Goal: Task Accomplishment & Management: Use online tool/utility

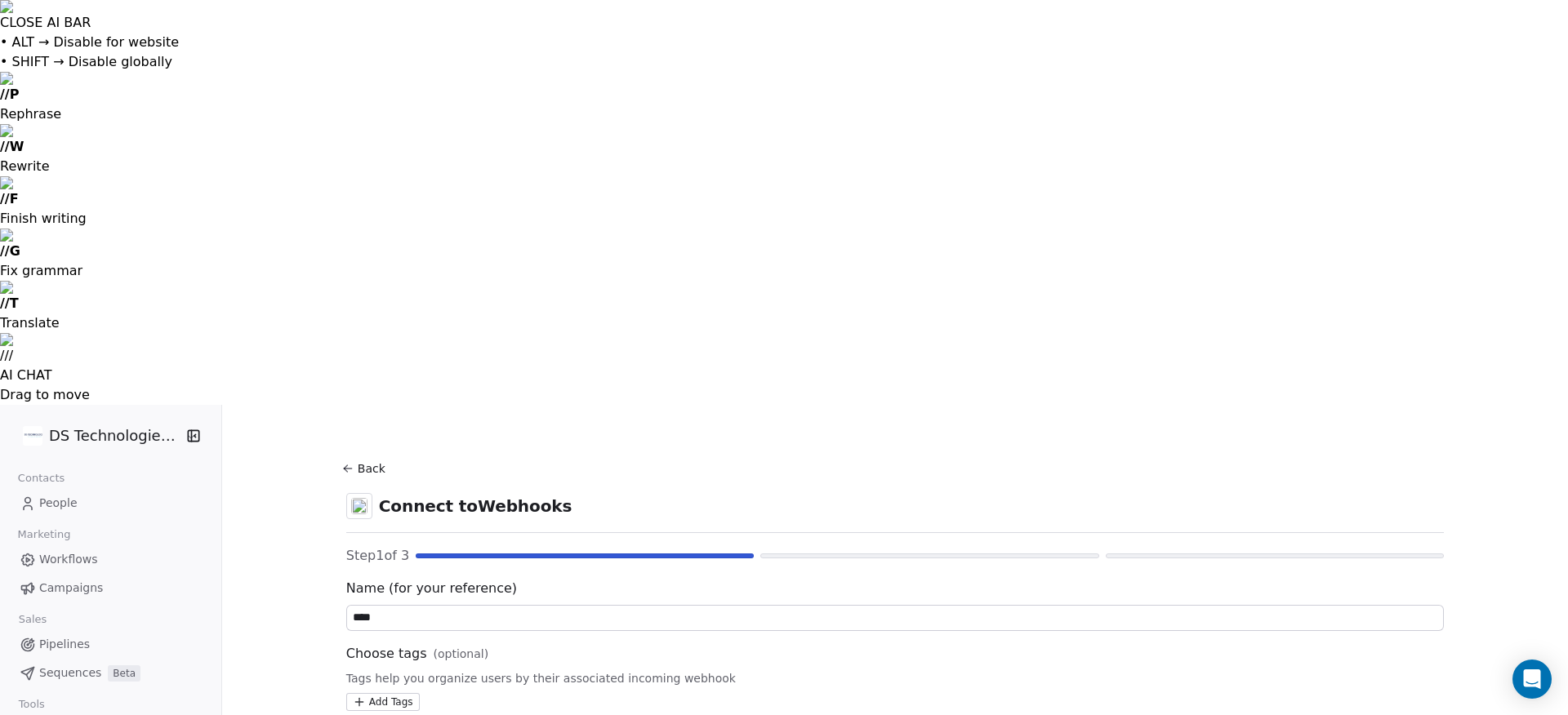
type input "****"
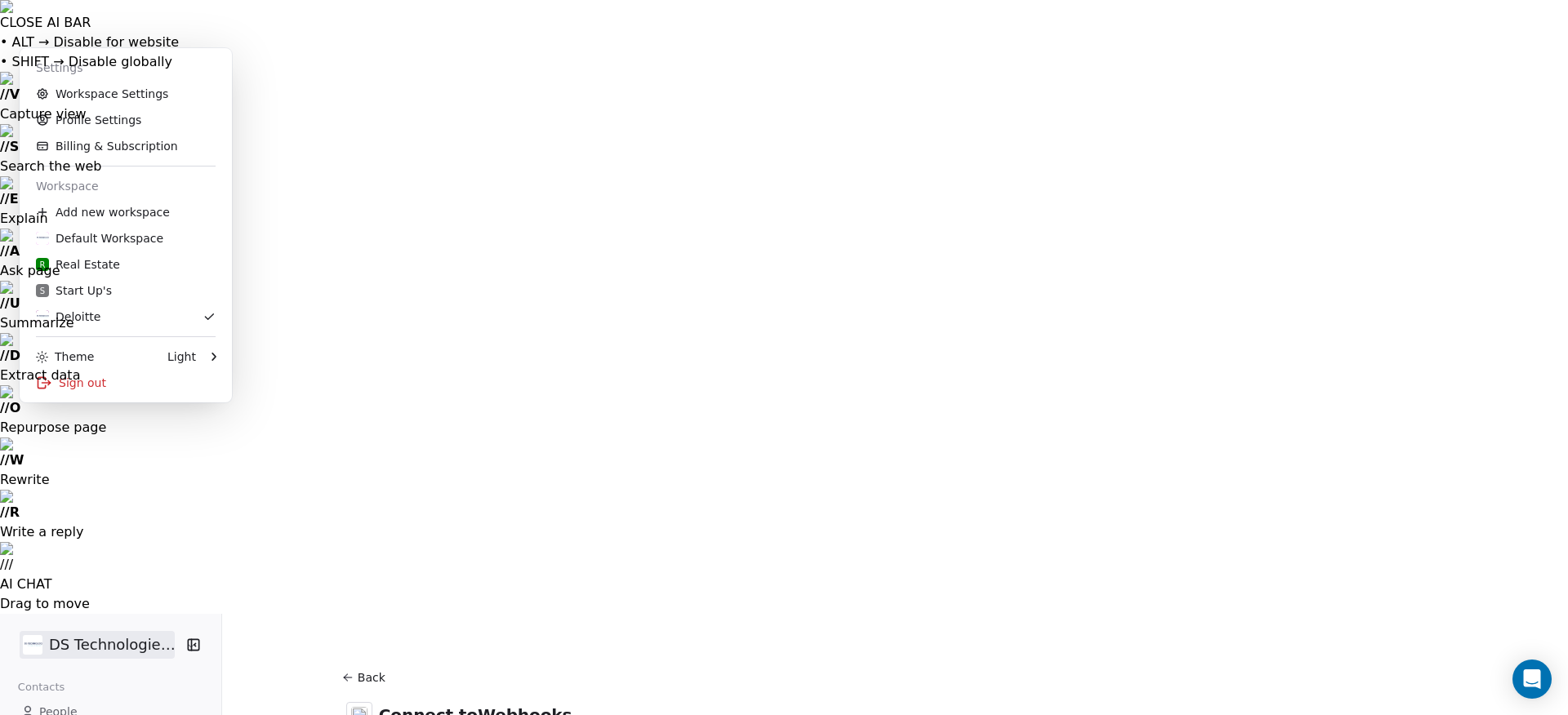
click at [104, 100] on link "Workspace Settings" at bounding box center [126, 94] width 199 height 27
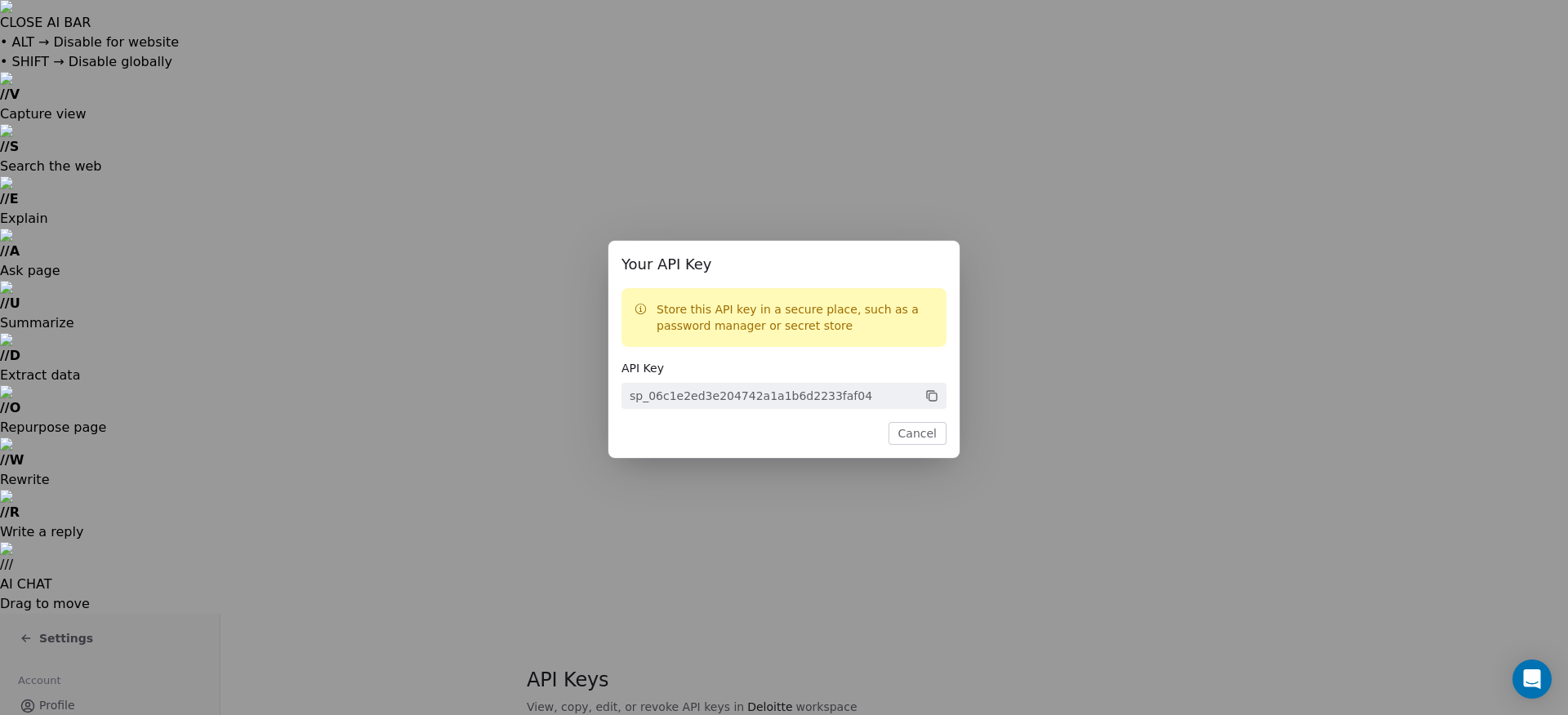
drag, startPoint x: 936, startPoint y: 396, endPoint x: 944, endPoint y: 441, distance: 45.7
click at [936, 396] on icon at bounding box center [931, 396] width 13 height 13
click at [922, 431] on button "Cancel" at bounding box center [917, 434] width 58 height 23
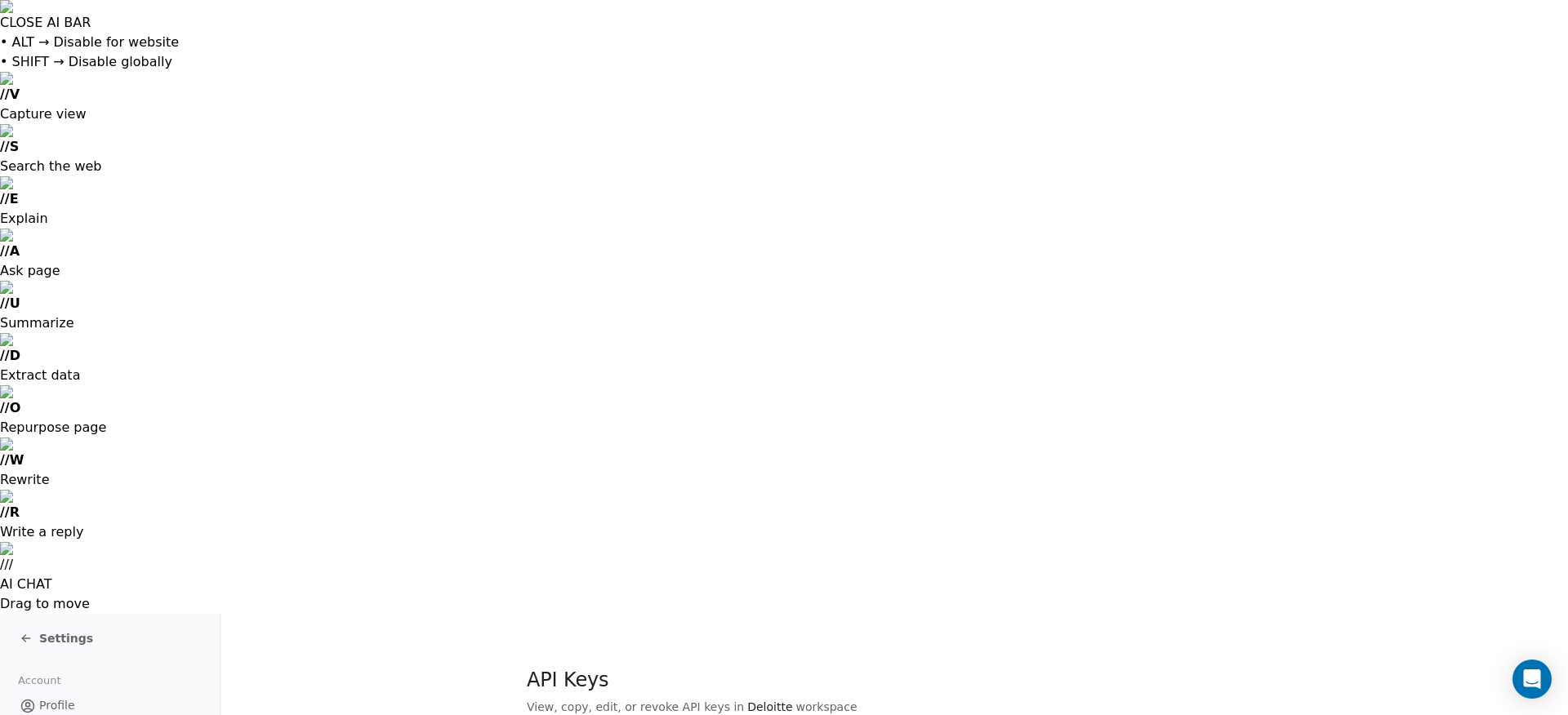
click at [26, 638] on icon at bounding box center [24, 640] width 4 height 4
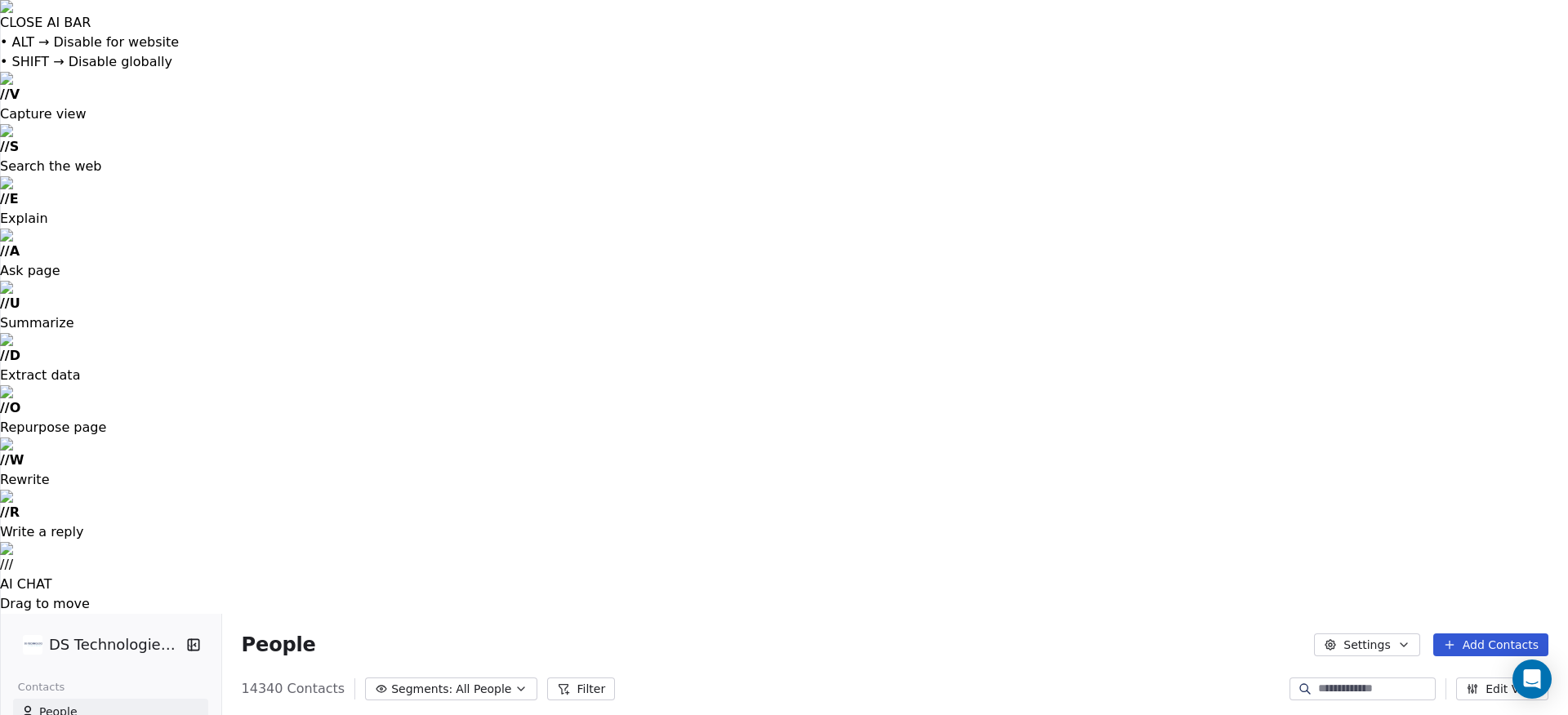
scroll to position [0, 70]
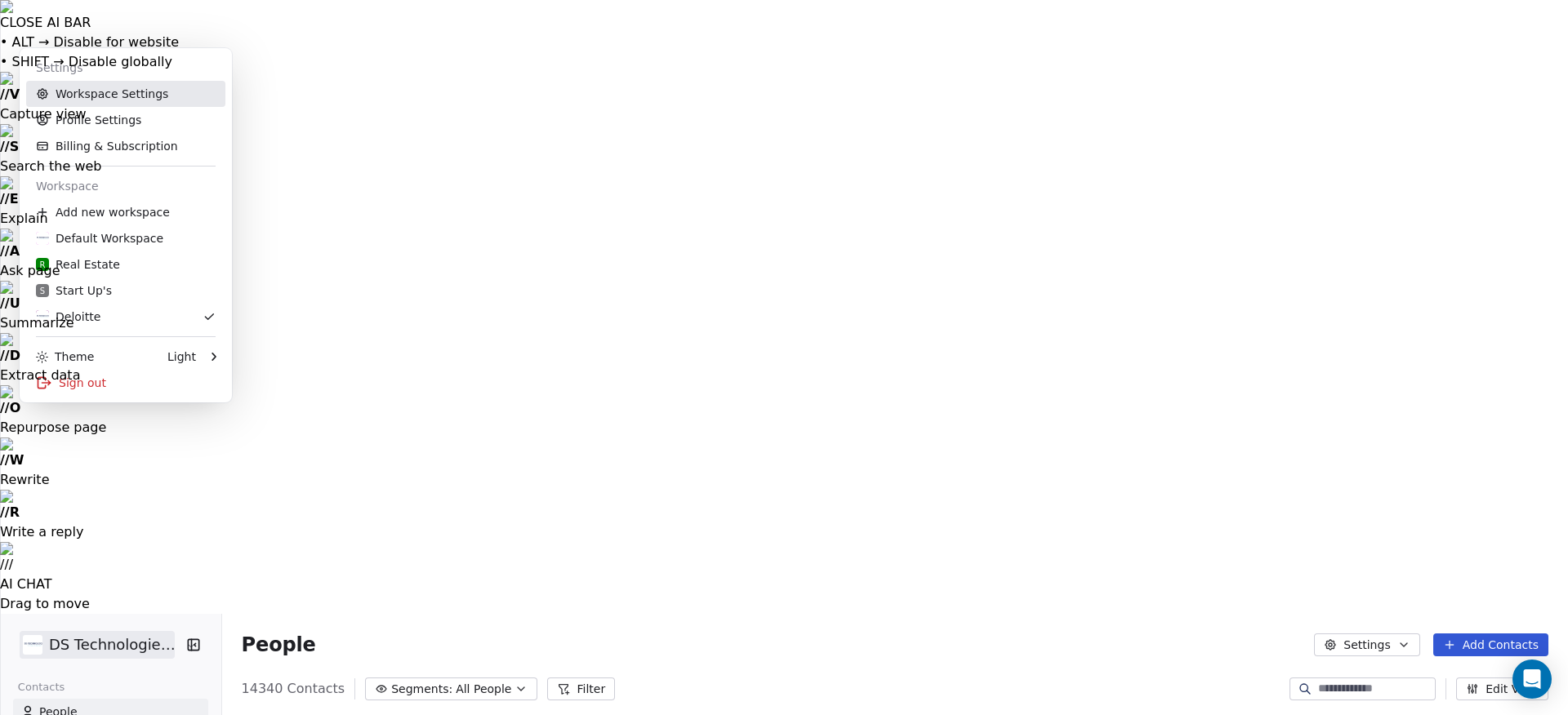
click at [99, 93] on link "Workspace Settings" at bounding box center [126, 94] width 199 height 27
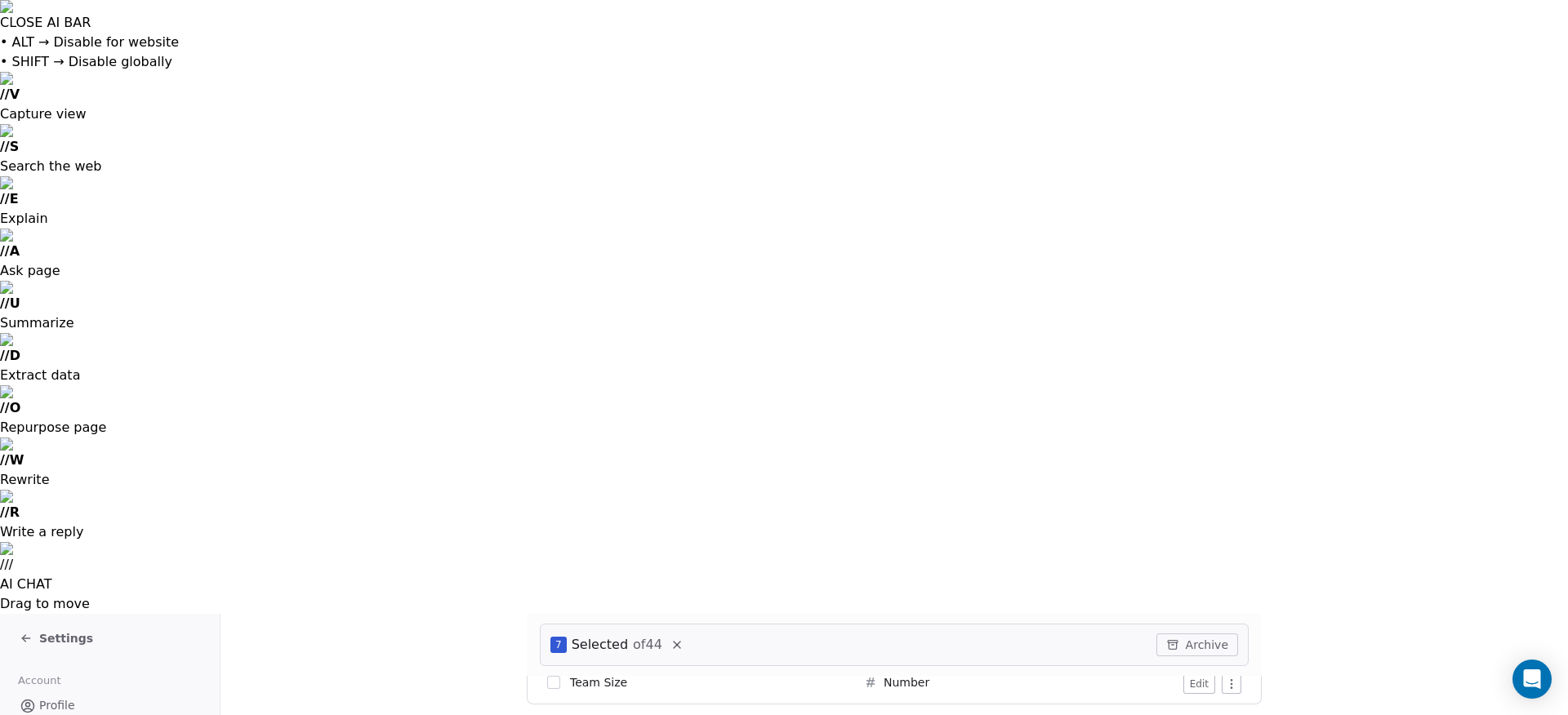
scroll to position [1754, 0]
click at [51, 630] on span "Settings" at bounding box center [66, 638] width 54 height 16
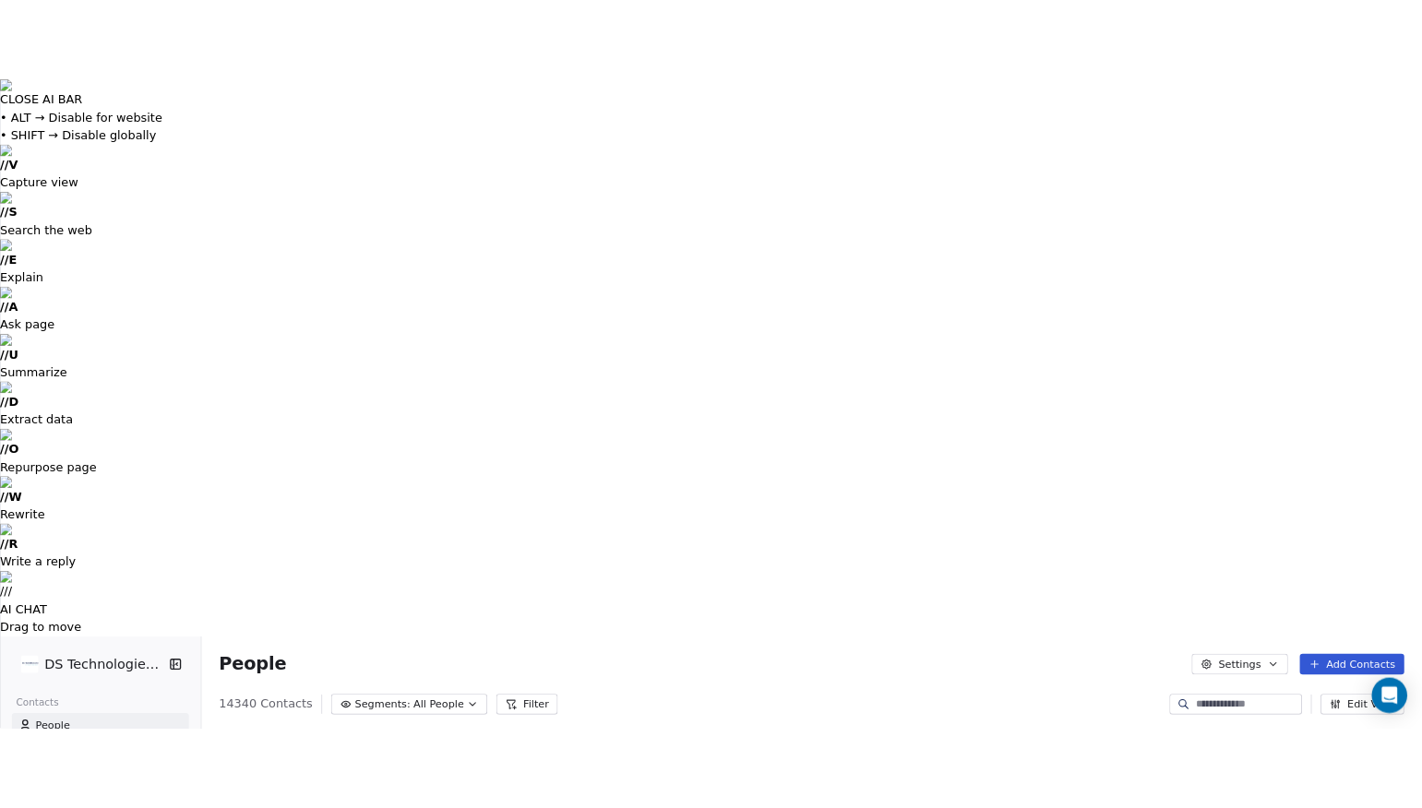
scroll to position [711, 1522]
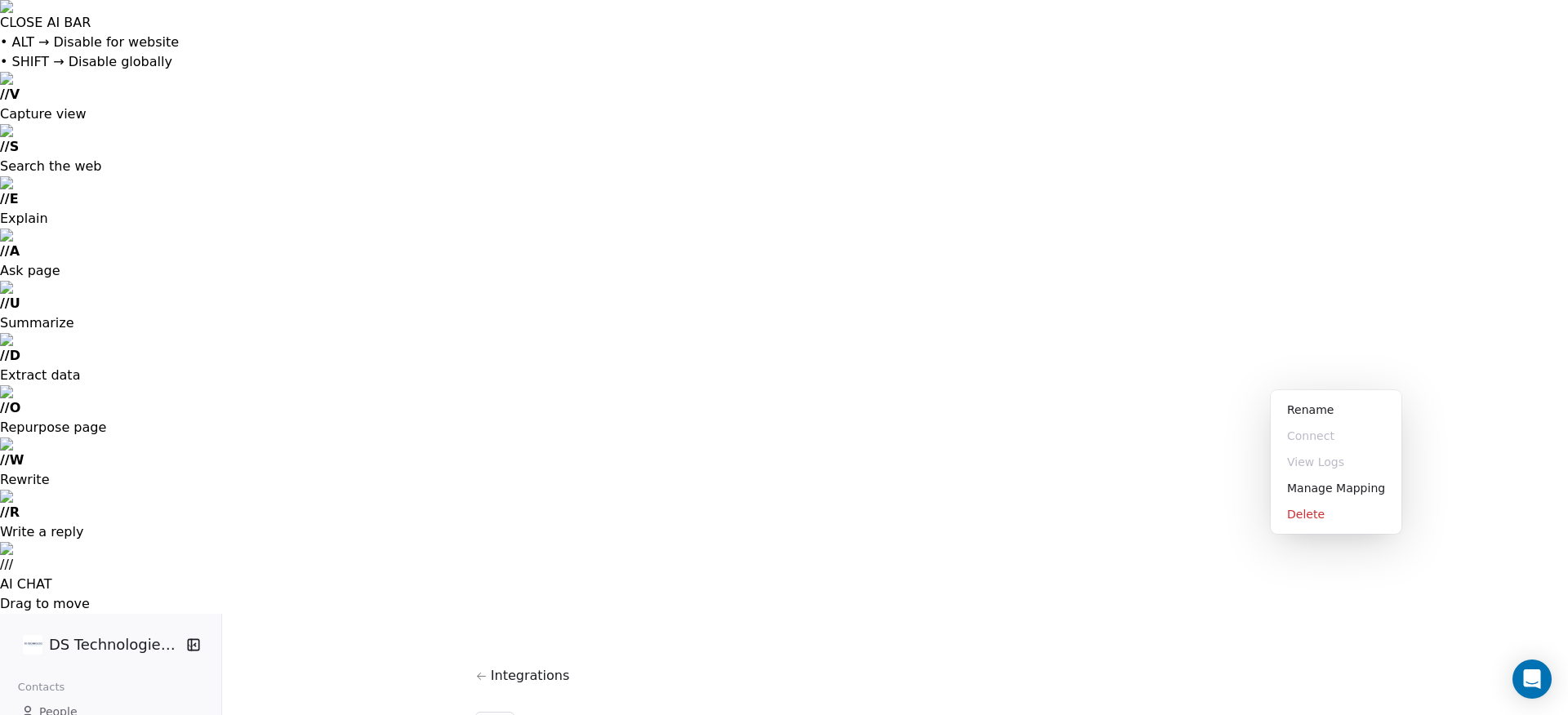
drag, startPoint x: 1266, startPoint y: 370, endPoint x: 1289, endPoint y: 372, distance: 23.1
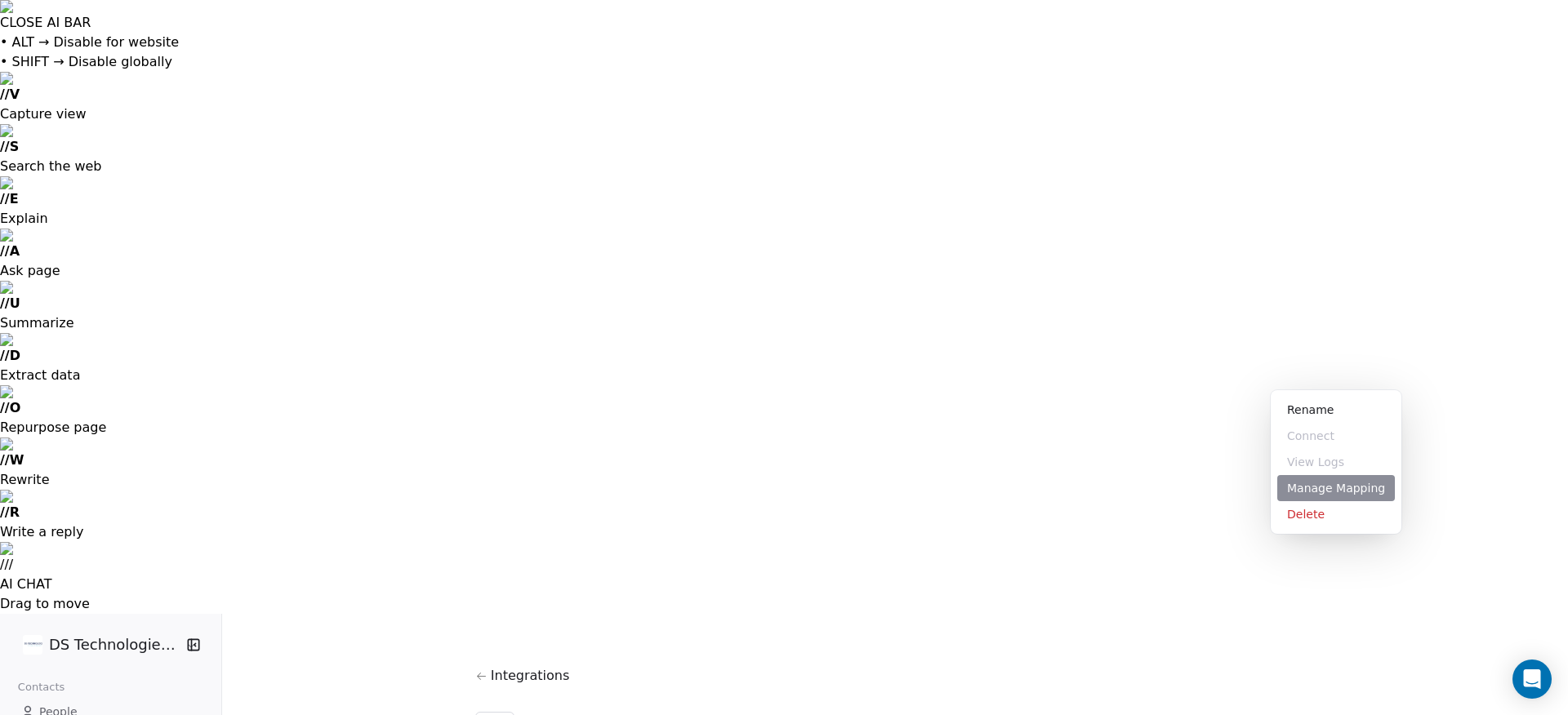
drag, startPoint x: 1306, startPoint y: 487, endPoint x: 1325, endPoint y: 476, distance: 22.0
click at [1306, 487] on div "Manage Mapping" at bounding box center [1336, 488] width 118 height 27
